Goal: Find specific page/section: Find specific page/section

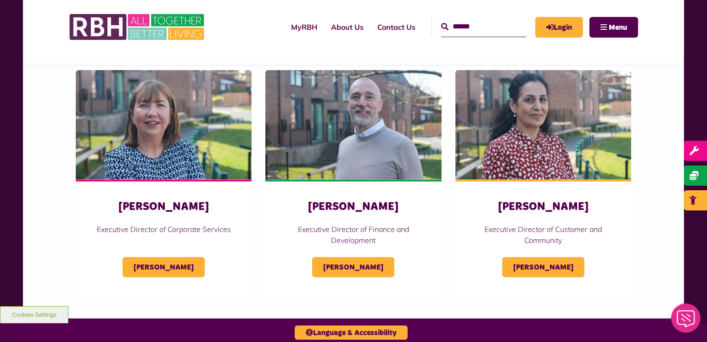
scroll to position [413, 0]
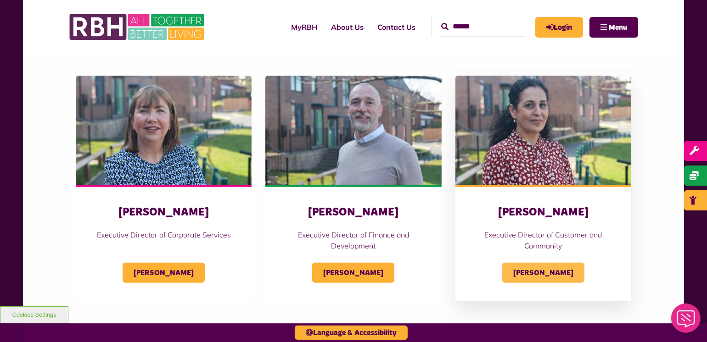
click at [563, 268] on span "[PERSON_NAME]" at bounding box center [543, 273] width 82 height 20
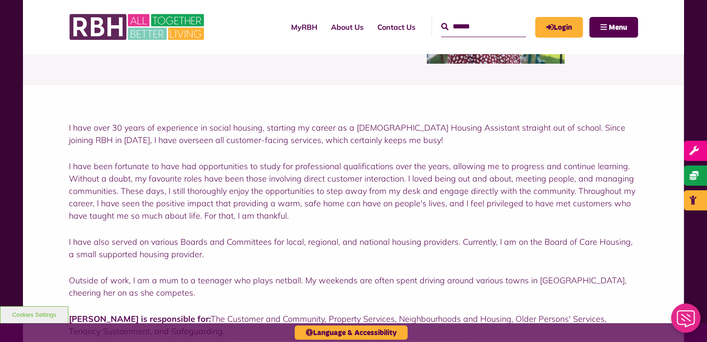
scroll to position [137, 0]
